Goal: Task Accomplishment & Management: Use online tool/utility

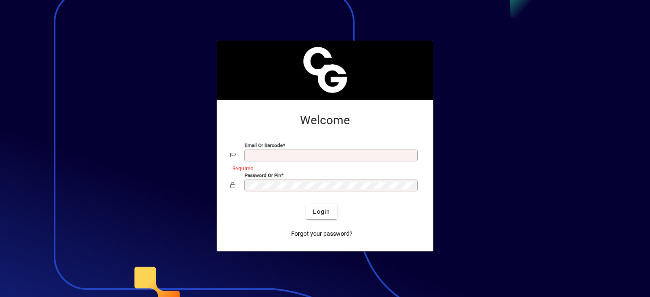
type input "**********"
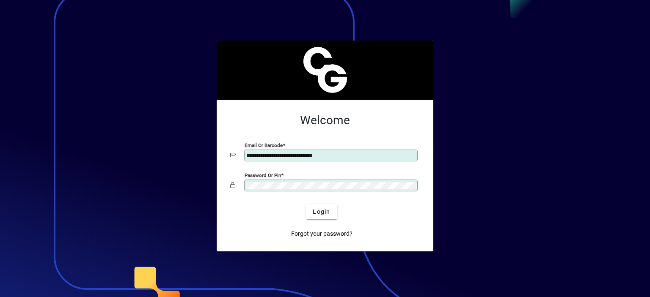
click at [105, 44] on div at bounding box center [325, 148] width 650 height 297
